Goal: Information Seeking & Learning: Learn about a topic

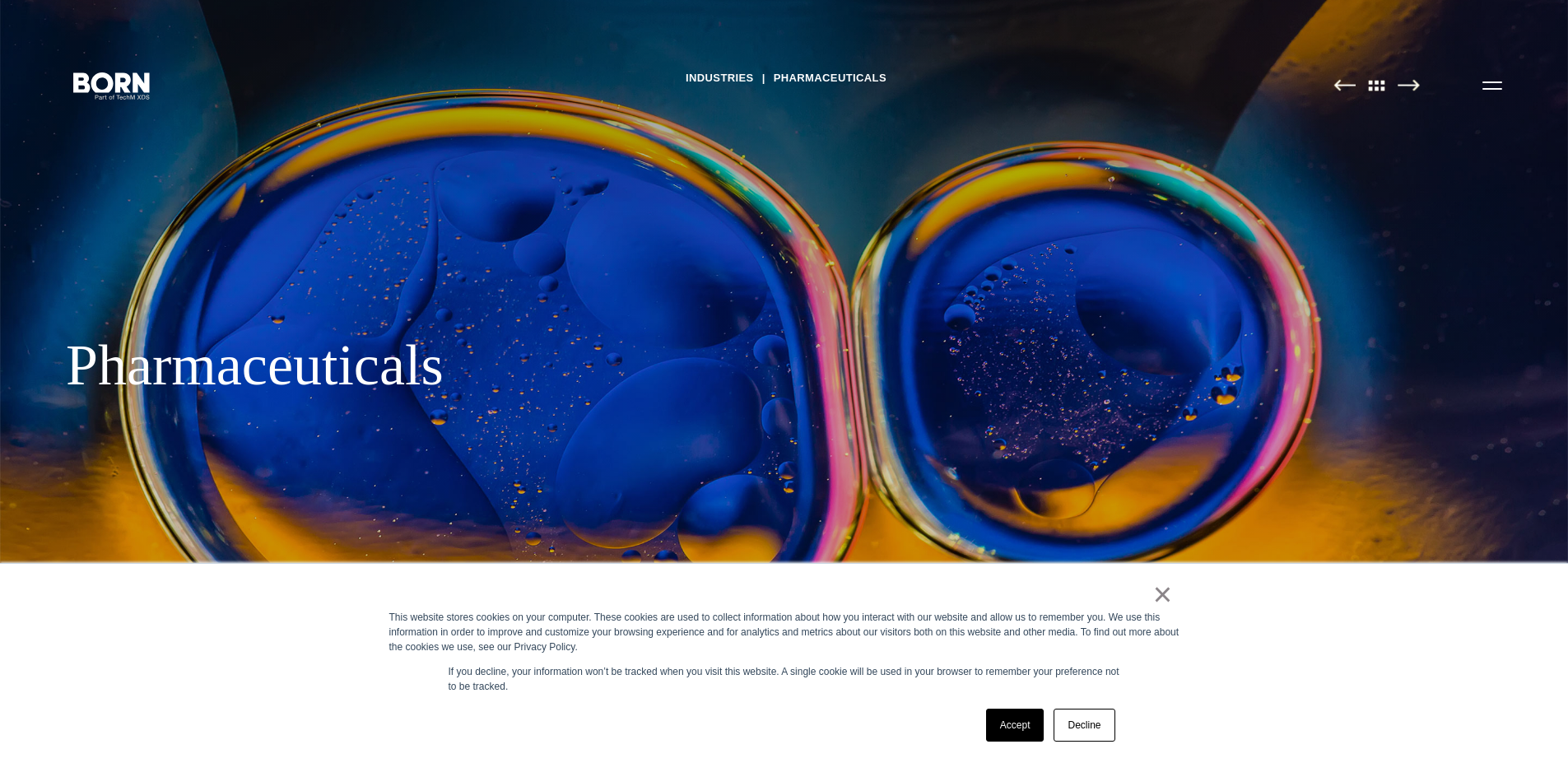
click at [711, 81] on link "Industries" at bounding box center [719, 78] width 68 height 25
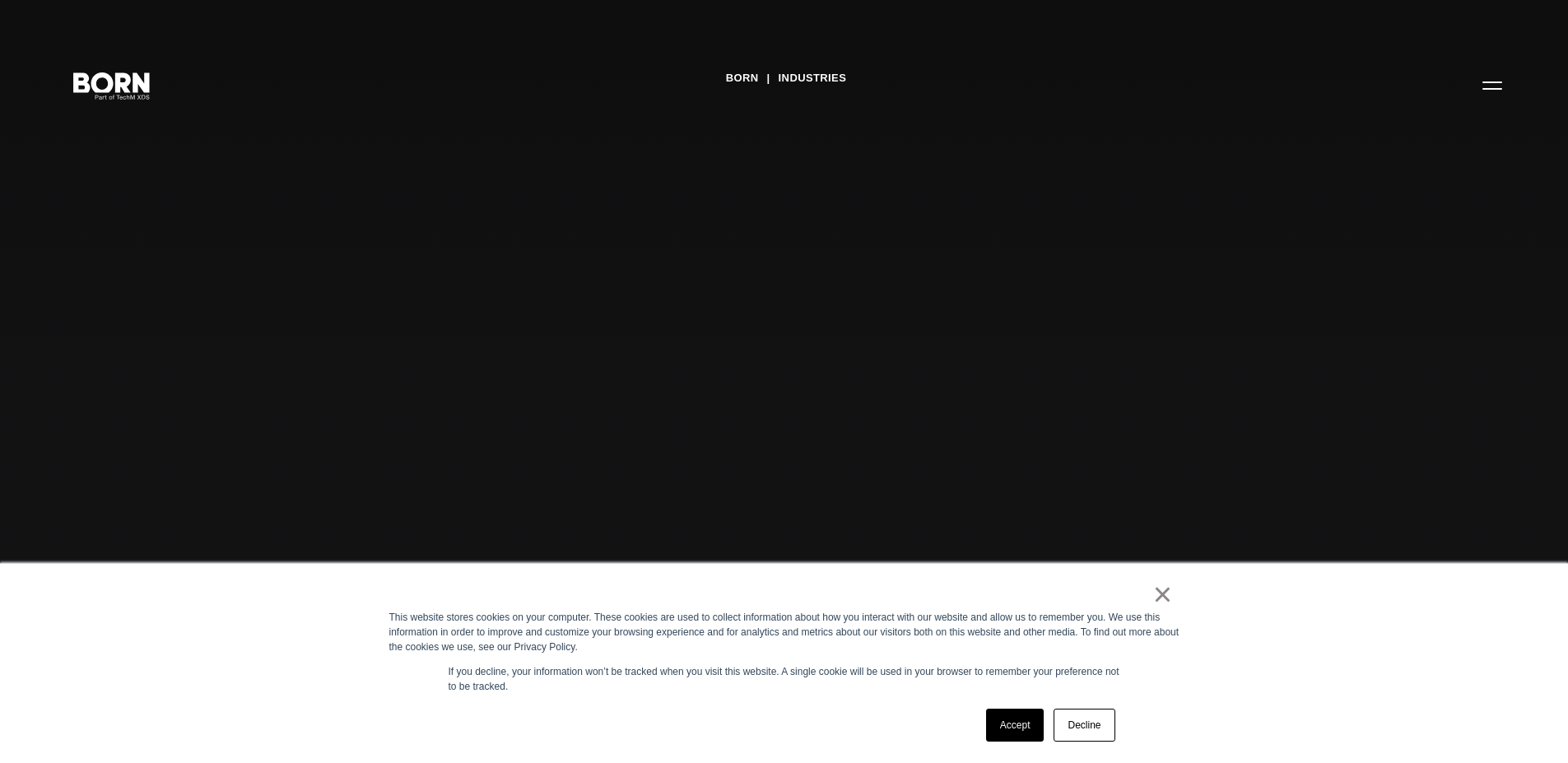
click at [1019, 726] on link "Accept" at bounding box center [1015, 724] width 58 height 33
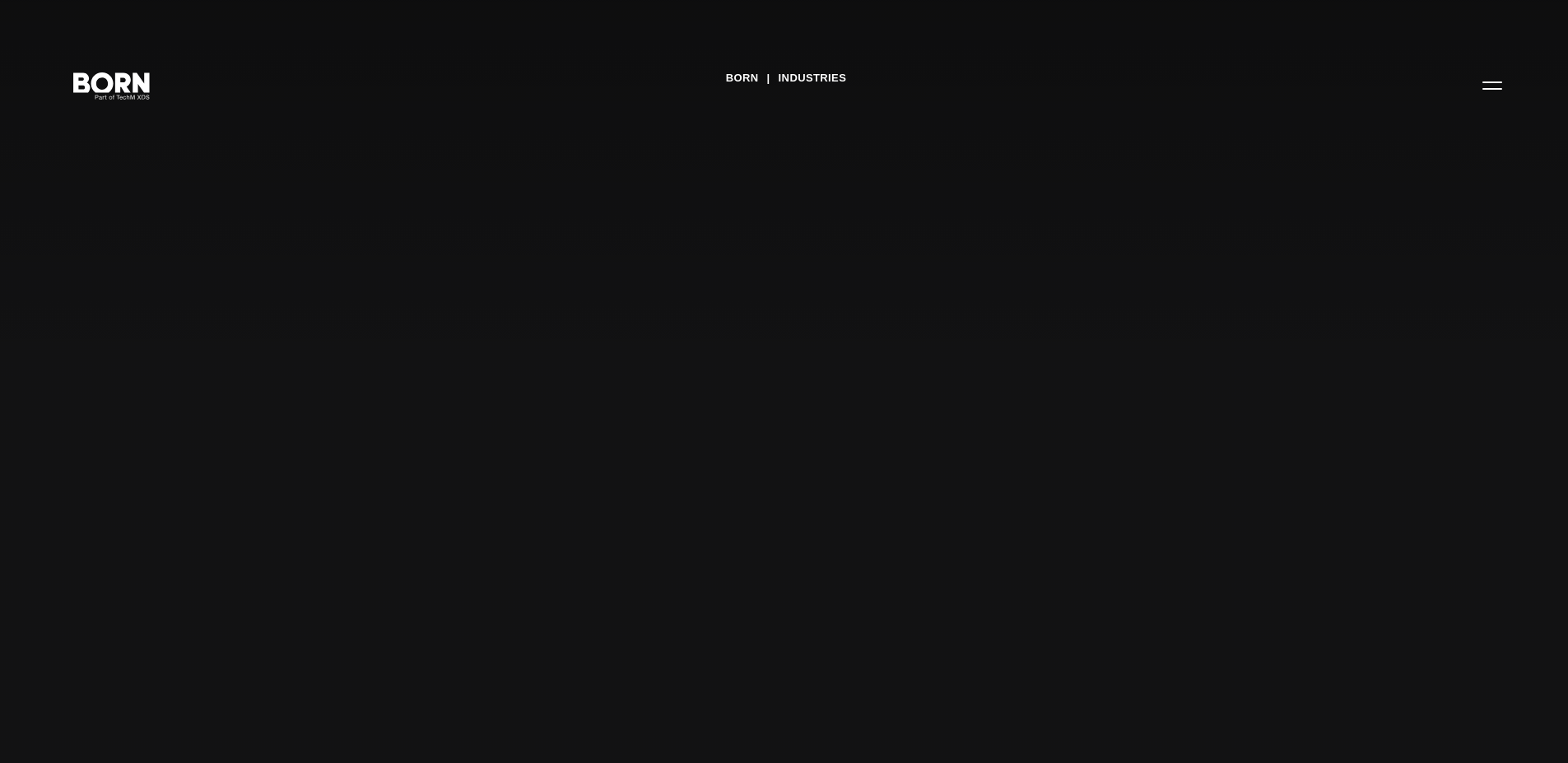
click at [836, 71] on link "Industries" at bounding box center [812, 78] width 68 height 25
click at [826, 76] on link "Industries" at bounding box center [812, 78] width 68 height 25
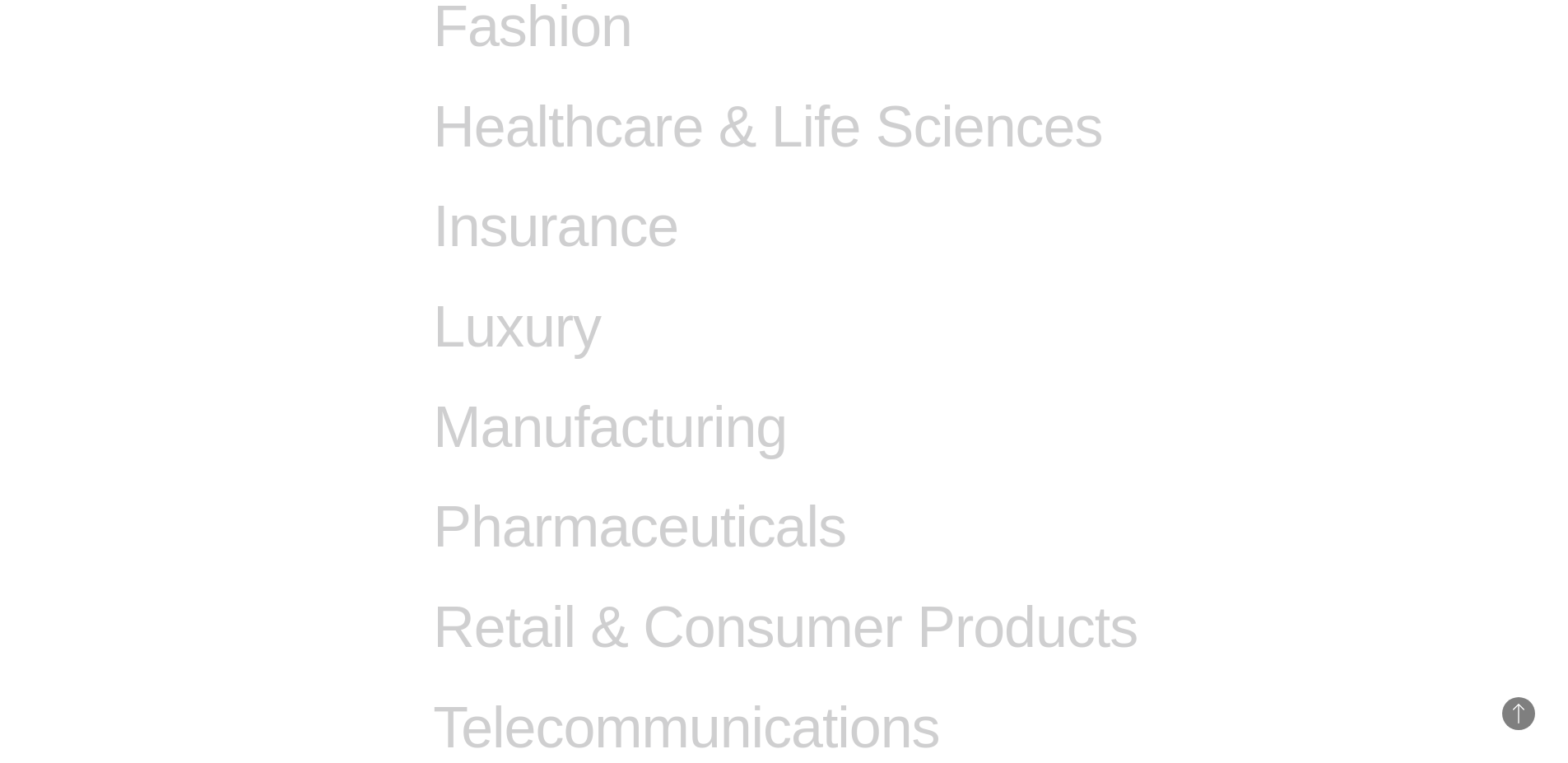
scroll to position [1660, 0]
click at [642, 433] on span "Manufacturing" at bounding box center [610, 426] width 354 height 67
